Goal: Transaction & Acquisition: Purchase product/service

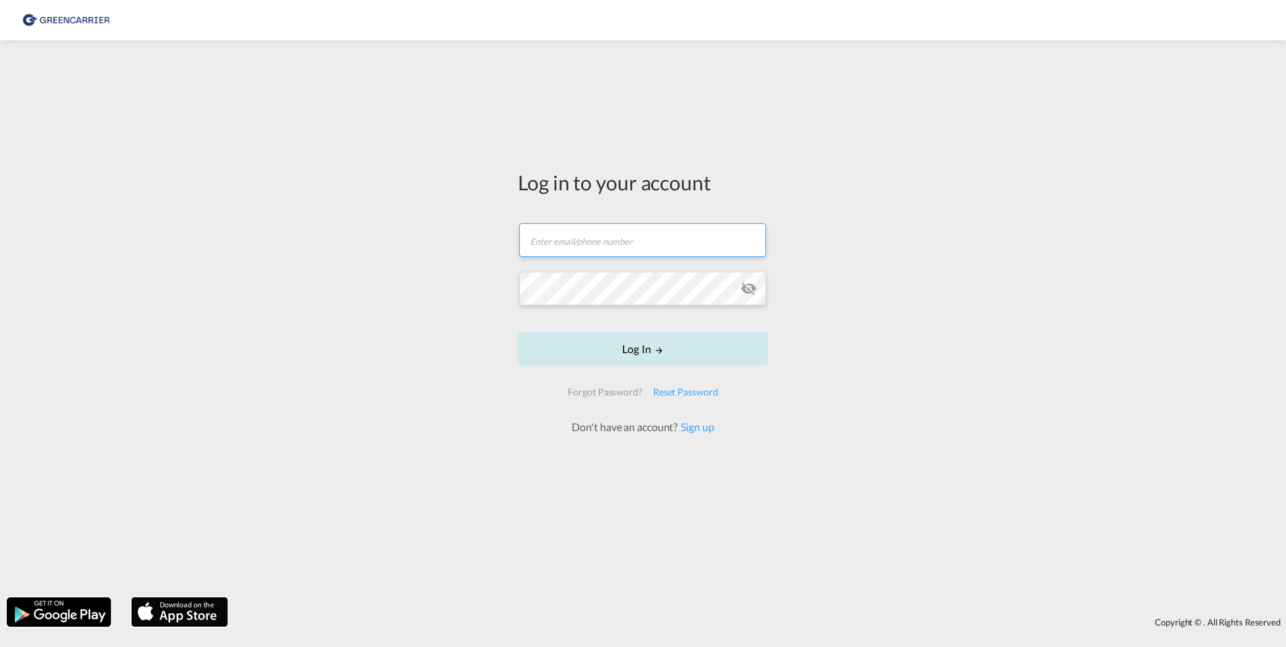
type input "[PERSON_NAME][EMAIL_ADDRESS][DOMAIN_NAME]"
click at [632, 351] on form "[PERSON_NAME][EMAIL_ADDRESS][DOMAIN_NAME] Log In Forgot Password? Reset Passwor…" at bounding box center [643, 322] width 250 height 225
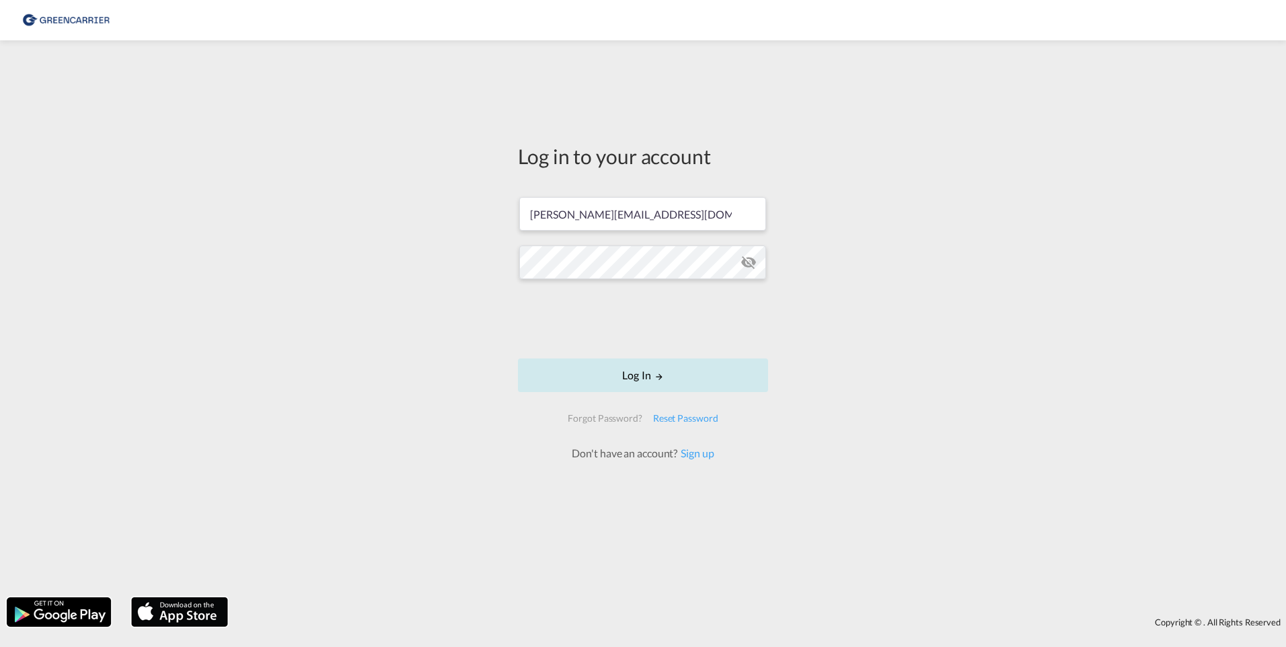
click at [643, 375] on button "Log In" at bounding box center [643, 376] width 250 height 34
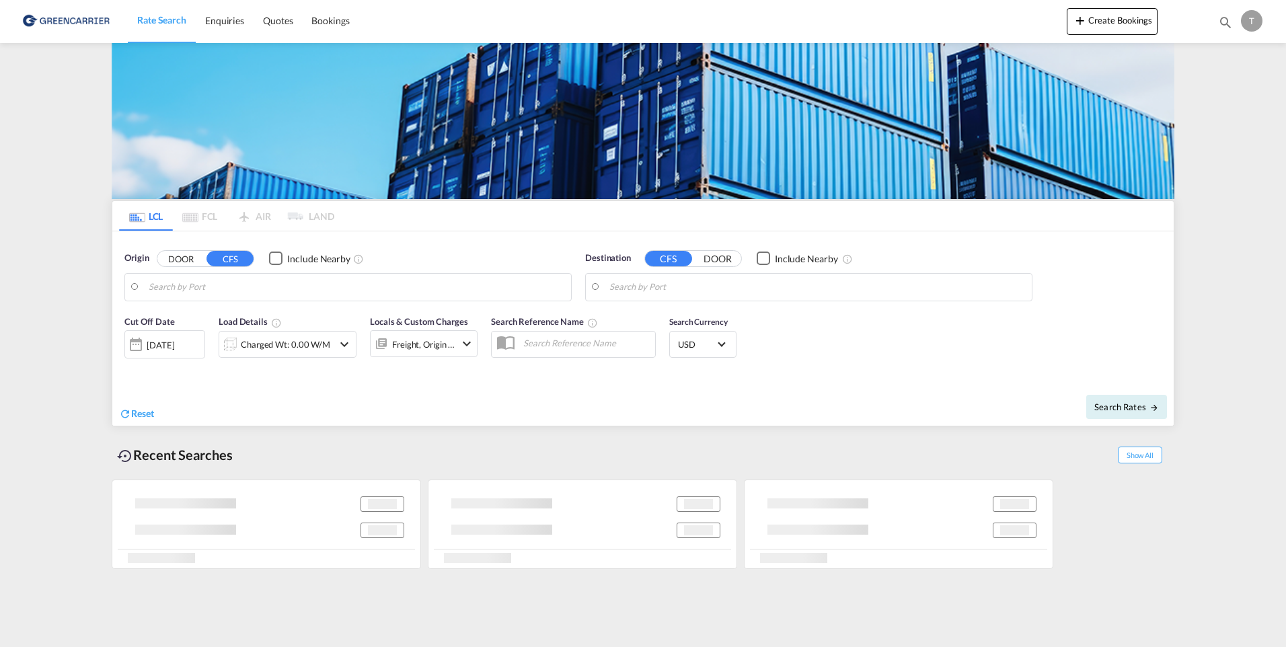
type input "[GEOGRAPHIC_DATA] ([GEOGRAPHIC_DATA]), [GEOGRAPHIC_DATA]"
type input "[GEOGRAPHIC_DATA], SGSIN"
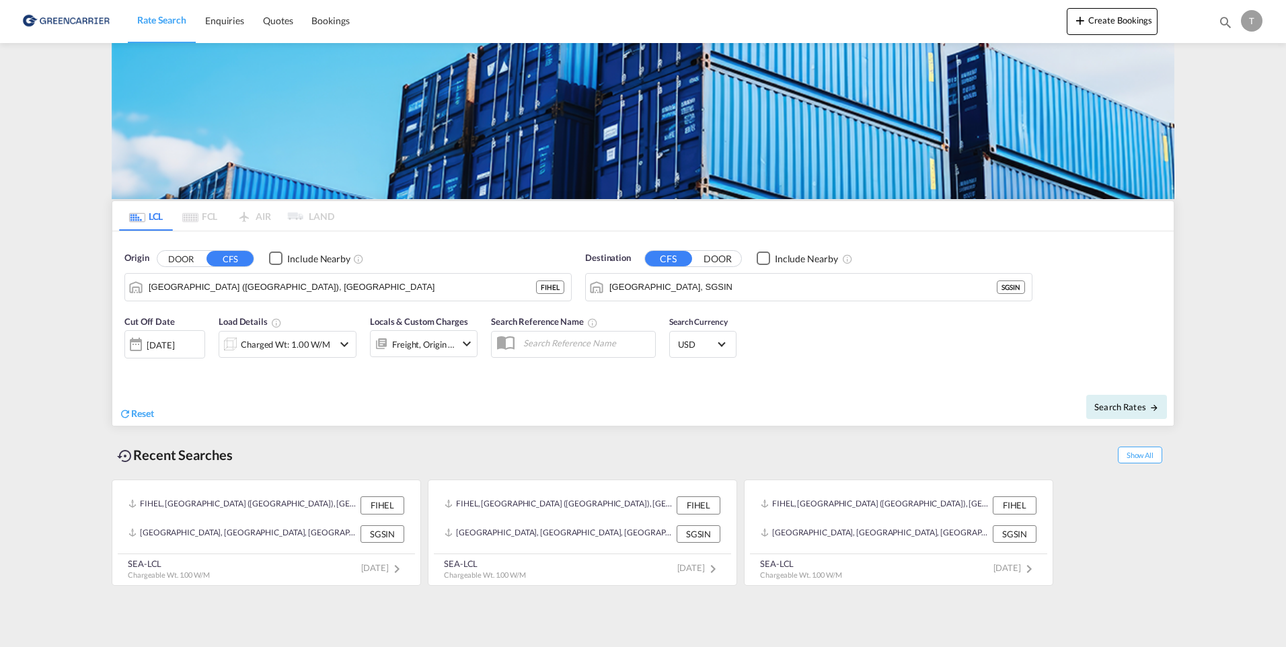
click at [342, 344] on md-icon "icon-chevron-down" at bounding box center [344, 344] width 16 height 16
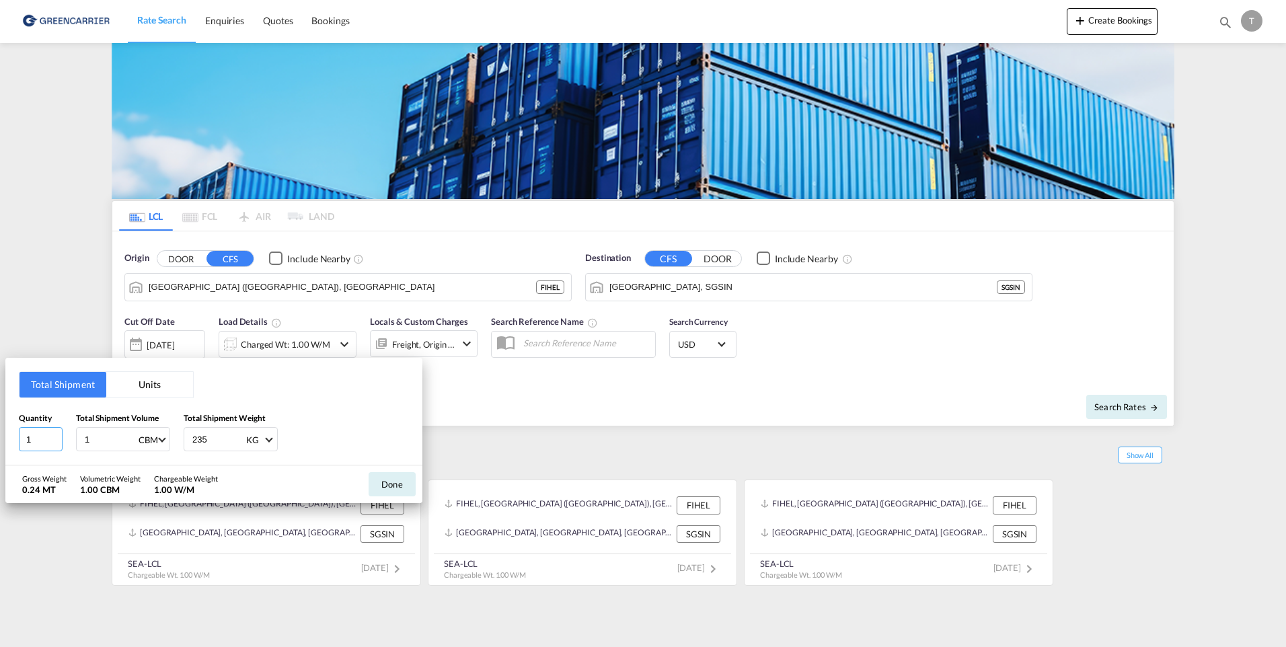
drag, startPoint x: 41, startPoint y: 439, endPoint x: 21, endPoint y: 439, distance: 20.2
click at [21, 439] on input "1" at bounding box center [41, 439] width 44 height 24
type input "2"
drag, startPoint x: 99, startPoint y: 443, endPoint x: 69, endPoint y: 439, distance: 30.5
click at [69, 439] on div "Quantity 2 Total Shipment Volume 1 CBM CBM CFT Total Shipment Weight 235 KG KG …" at bounding box center [214, 432] width 390 height 40
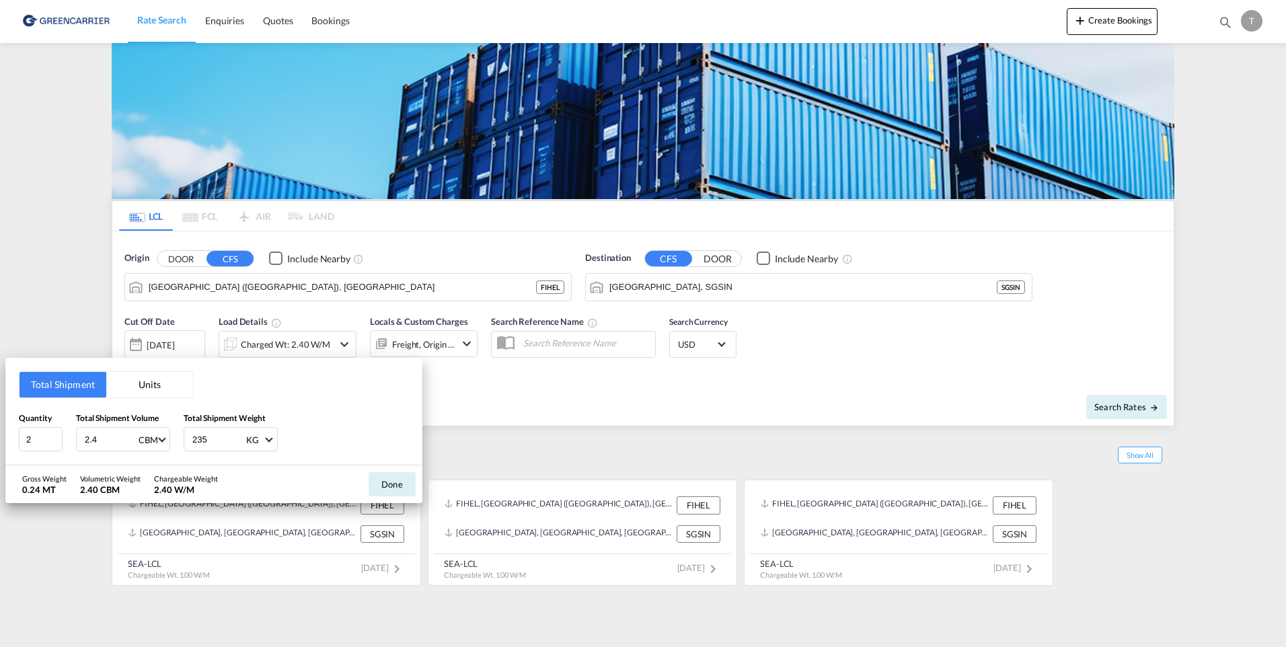
type input "2.4"
drag, startPoint x: 211, startPoint y: 441, endPoint x: 180, endPoint y: 440, distance: 31.6
click at [180, 440] on div "Quantity 2 Total Shipment Volume 2.4 CBM CBM CFT Total Shipment Weight 235 KG K…" at bounding box center [214, 432] width 390 height 40
type input "1120"
click at [392, 486] on button "Done" at bounding box center [392, 484] width 47 height 24
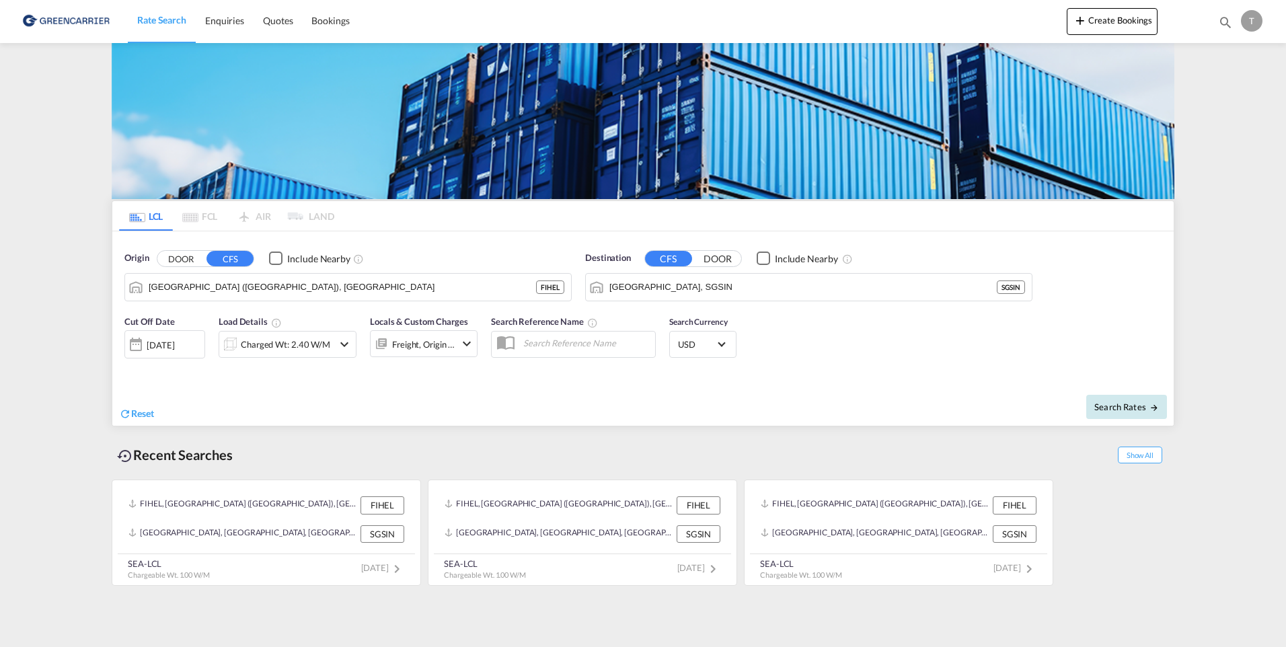
click at [1106, 410] on span "Search Rates" at bounding box center [1127, 407] width 65 height 11
type input "FIHEL to SGSIN / [DATE]"
